Goal: Information Seeking & Learning: Find specific fact

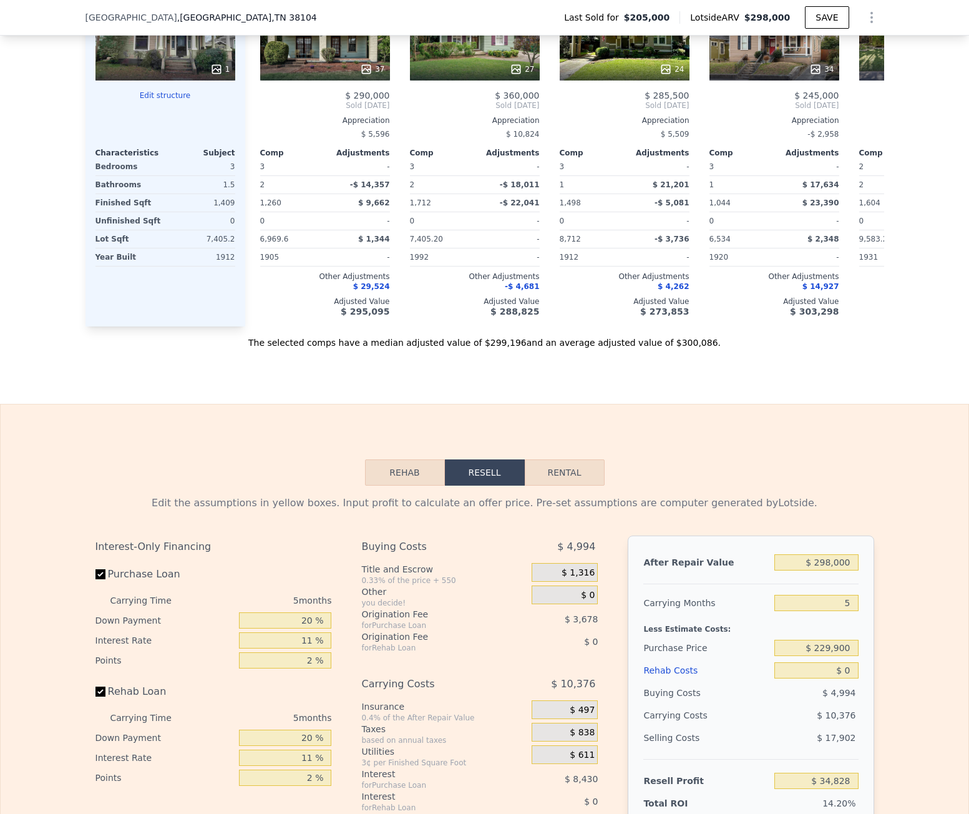
scroll to position [1244, 0]
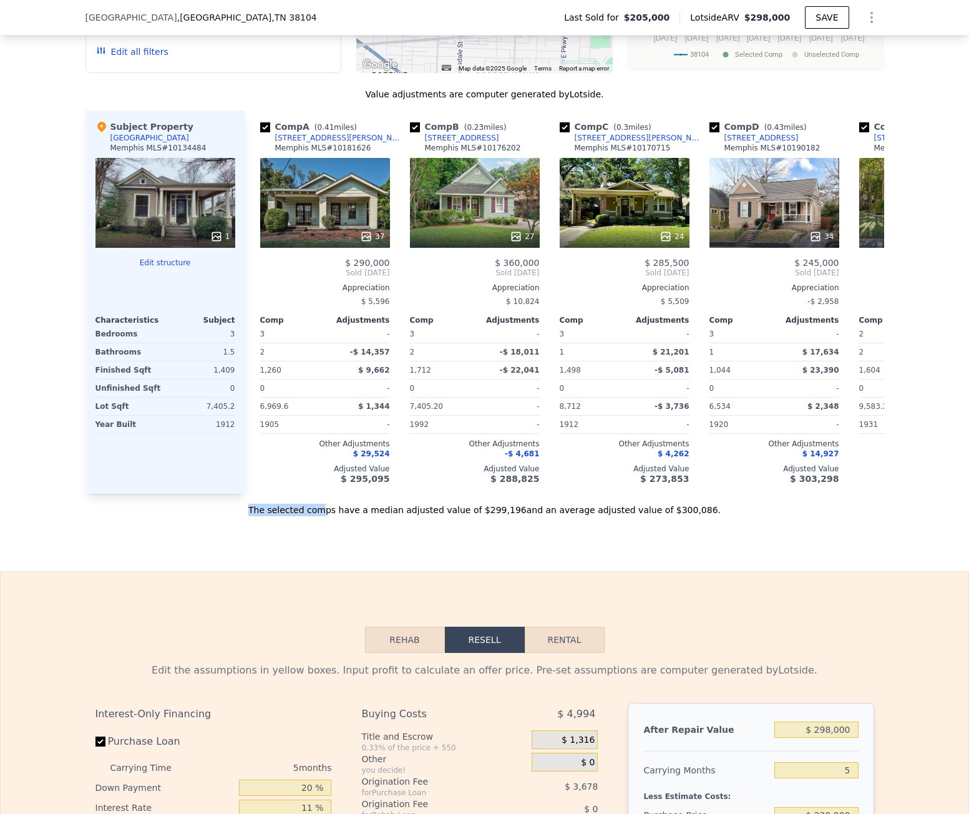
drag, startPoint x: 349, startPoint y: 514, endPoint x: 251, endPoint y: 516, distance: 98.0
click at [251, 516] on div "The selected comps have a median adjusted value of $299,196 and an average adju…" at bounding box center [485, 505] width 799 height 22
click at [252, 516] on div "The selected comps have a median adjusted value of $299,196 and an average adju…" at bounding box center [485, 505] width 799 height 22
click at [214, 516] on div "The selected comps have a median adjusted value of $299,196 and an average adju…" at bounding box center [485, 505] width 799 height 22
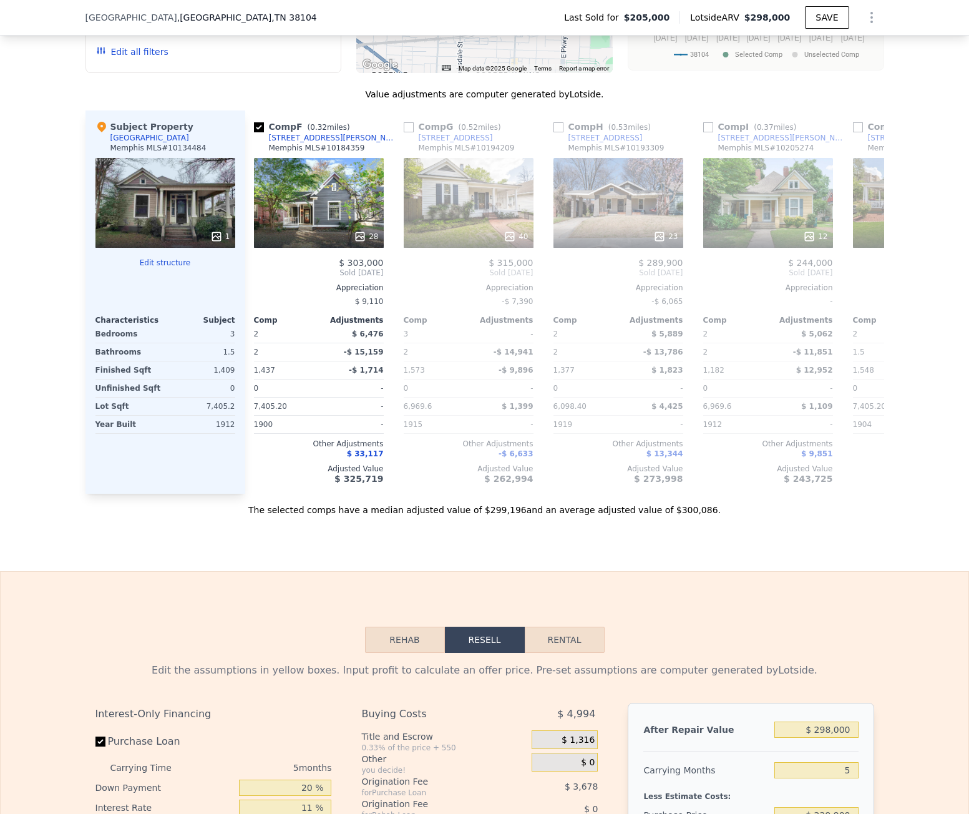
scroll to position [0, 752]
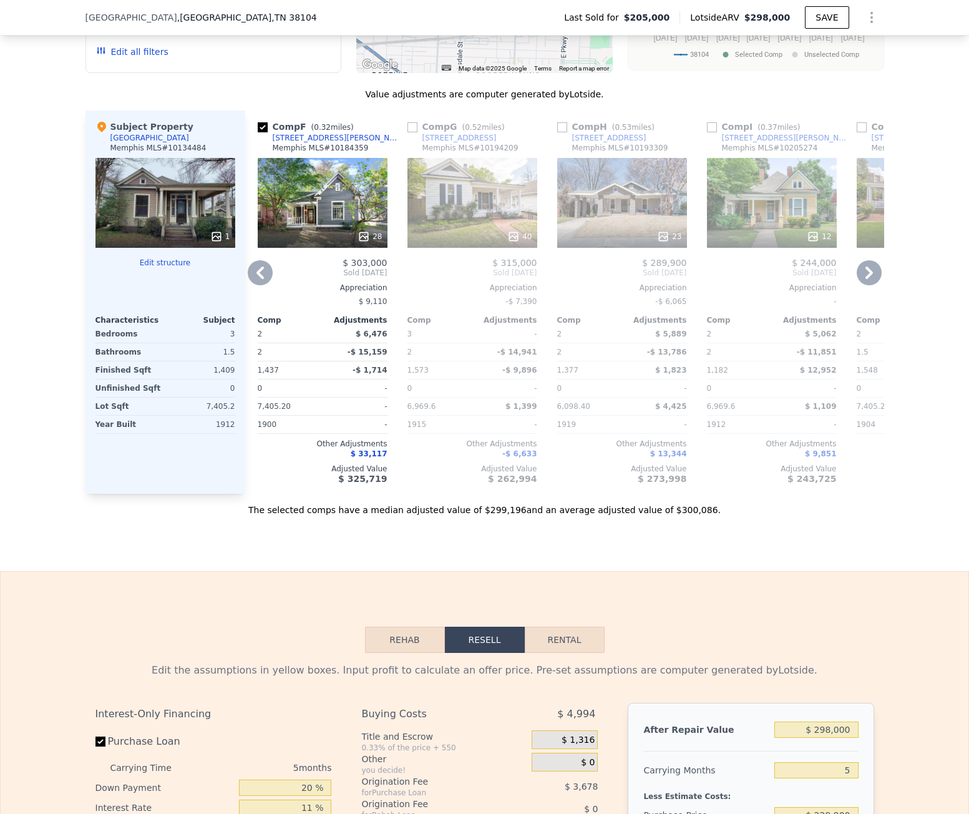
click at [445, 143] on div "[STREET_ADDRESS]" at bounding box center [460, 138] width 74 height 10
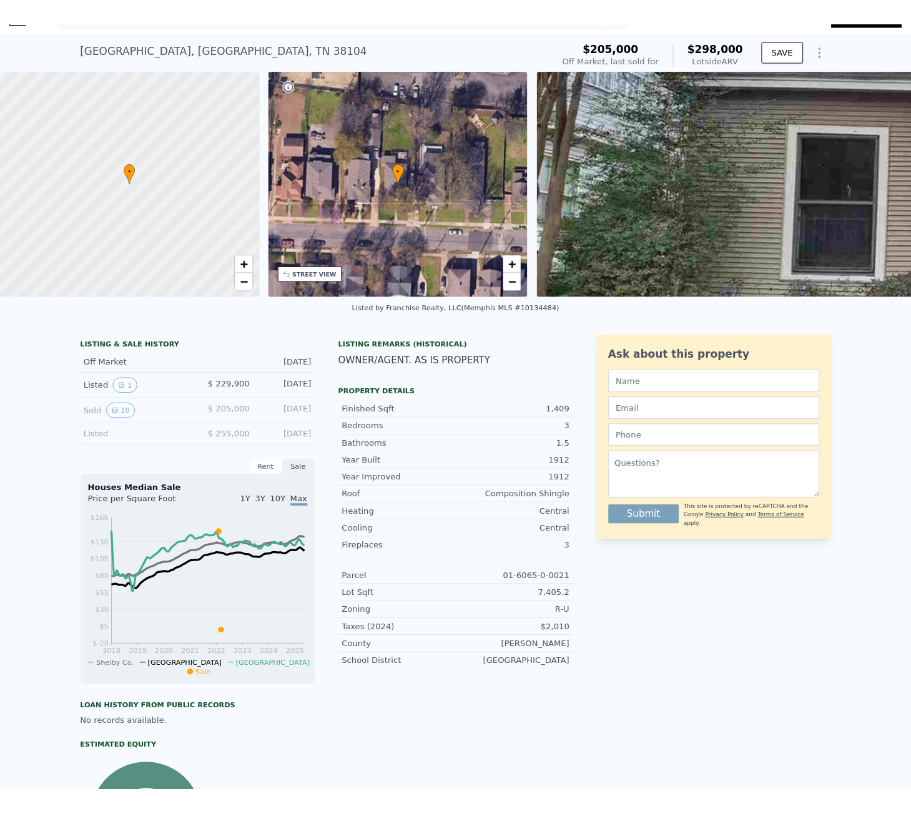
scroll to position [4, 0]
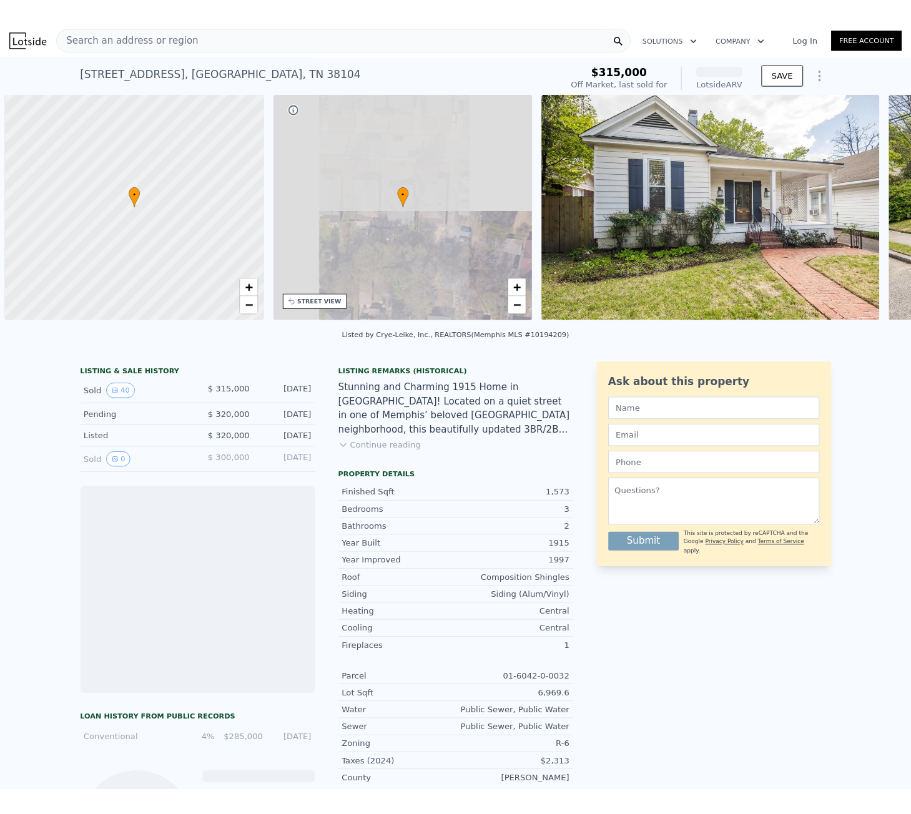
scroll to position [0, 5]
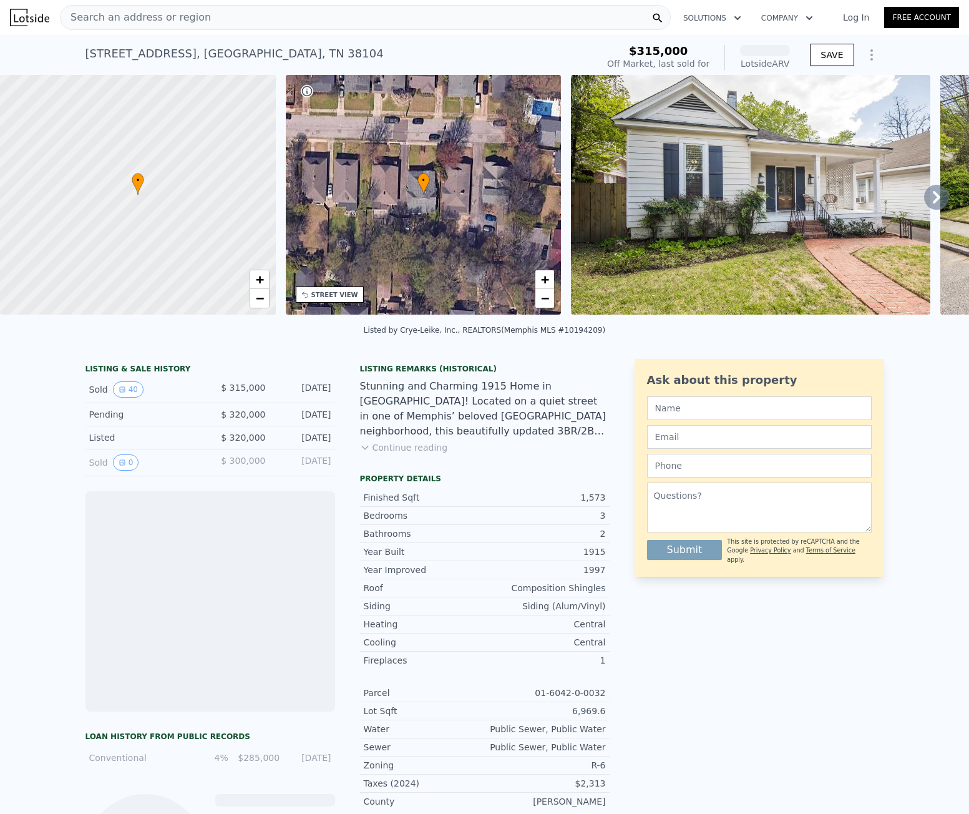
click at [222, 52] on div "[STREET_ADDRESS]" at bounding box center [235, 53] width 298 height 17
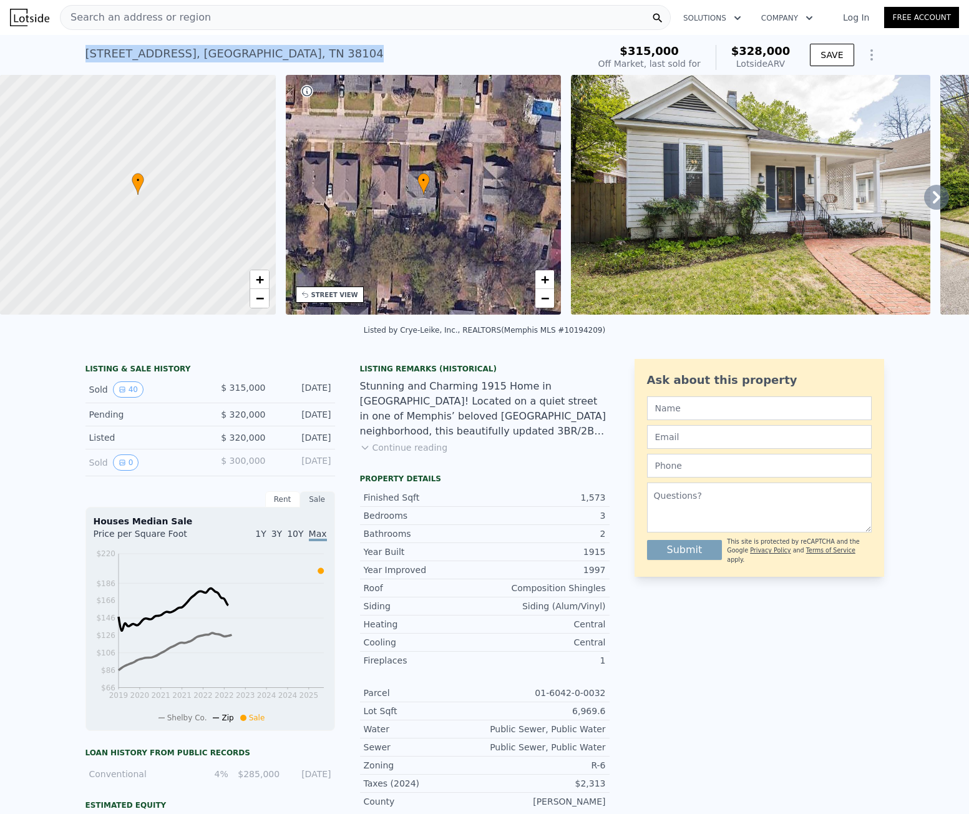
copy div "[STREET_ADDRESS] Sold [DATE] for $315k (~[GEOGRAPHIC_DATA] )"
